Goal: Information Seeking & Learning: Learn about a topic

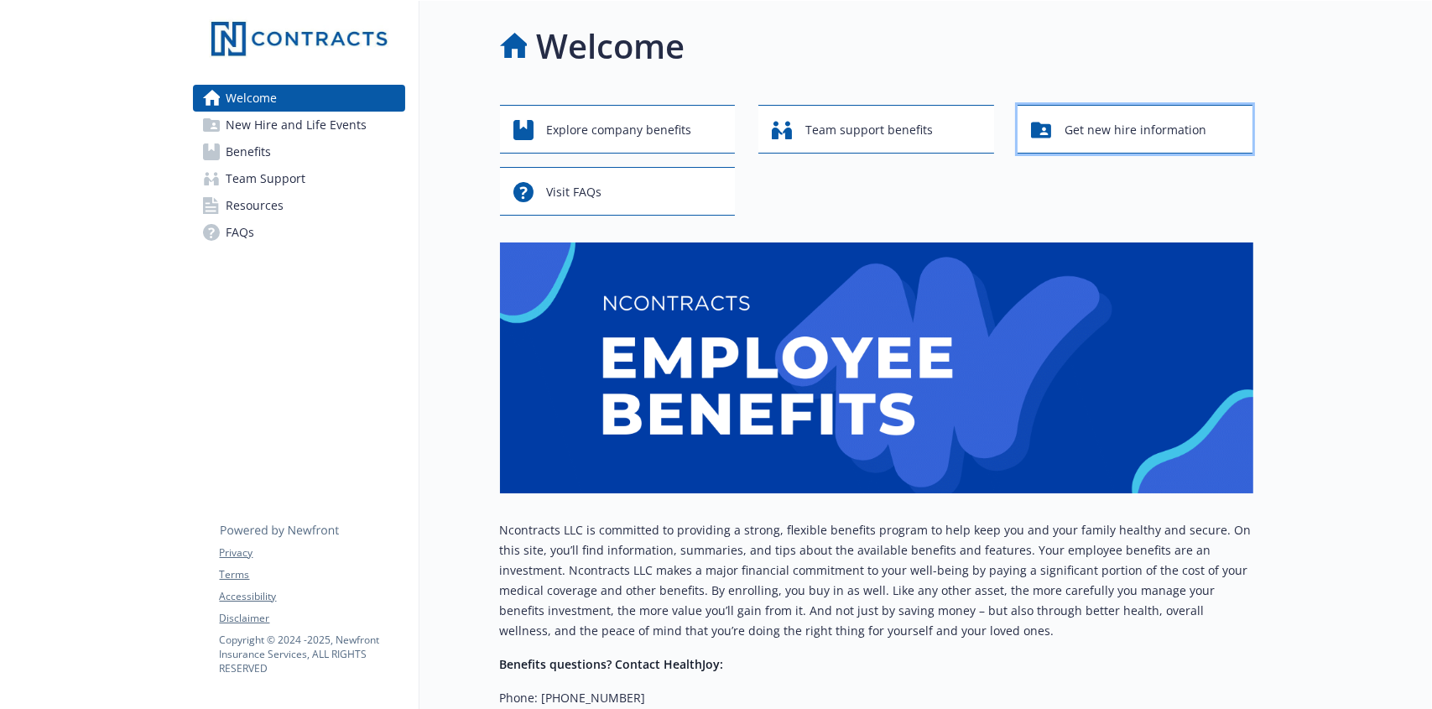
click at [1134, 128] on span "Get new hire information" at bounding box center [1135, 130] width 142 height 32
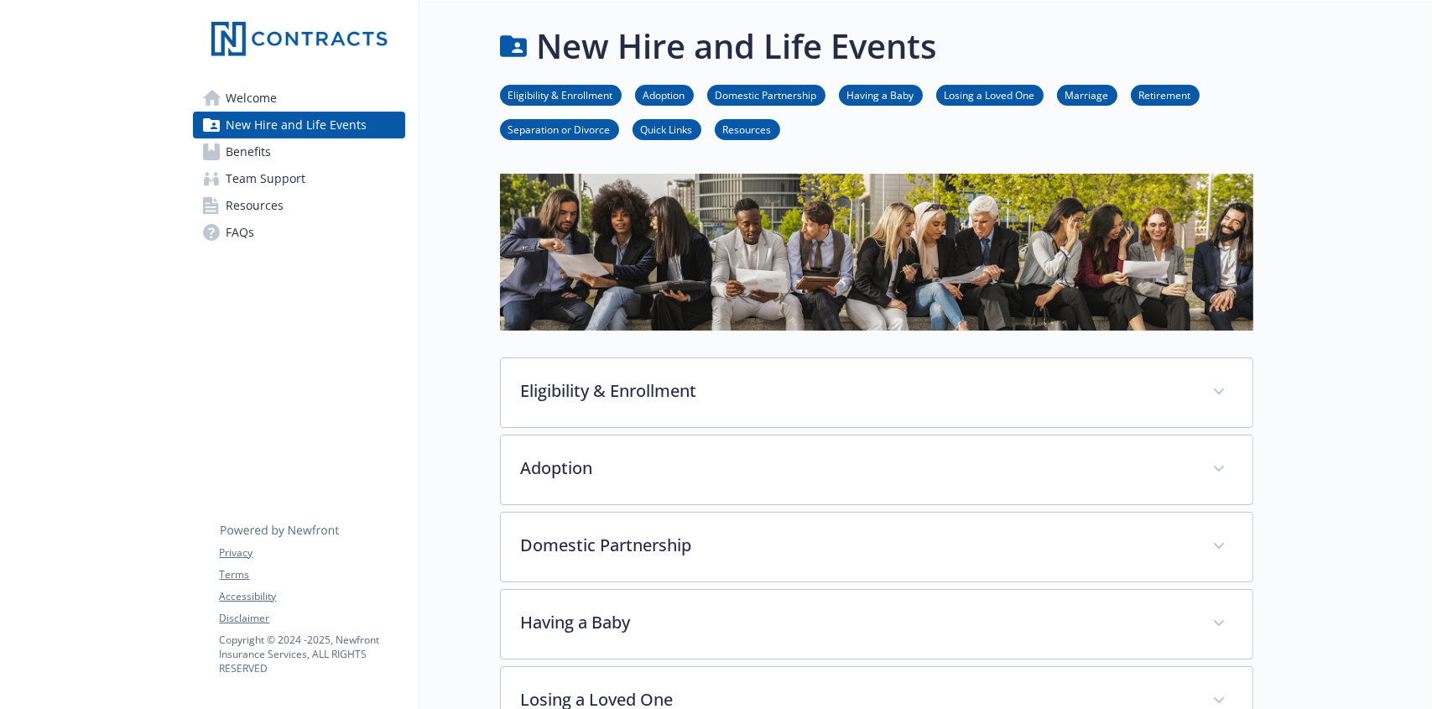
click at [269, 95] on span "Welcome" at bounding box center [251, 98] width 51 height 27
